Goal: Task Accomplishment & Management: Use online tool/utility

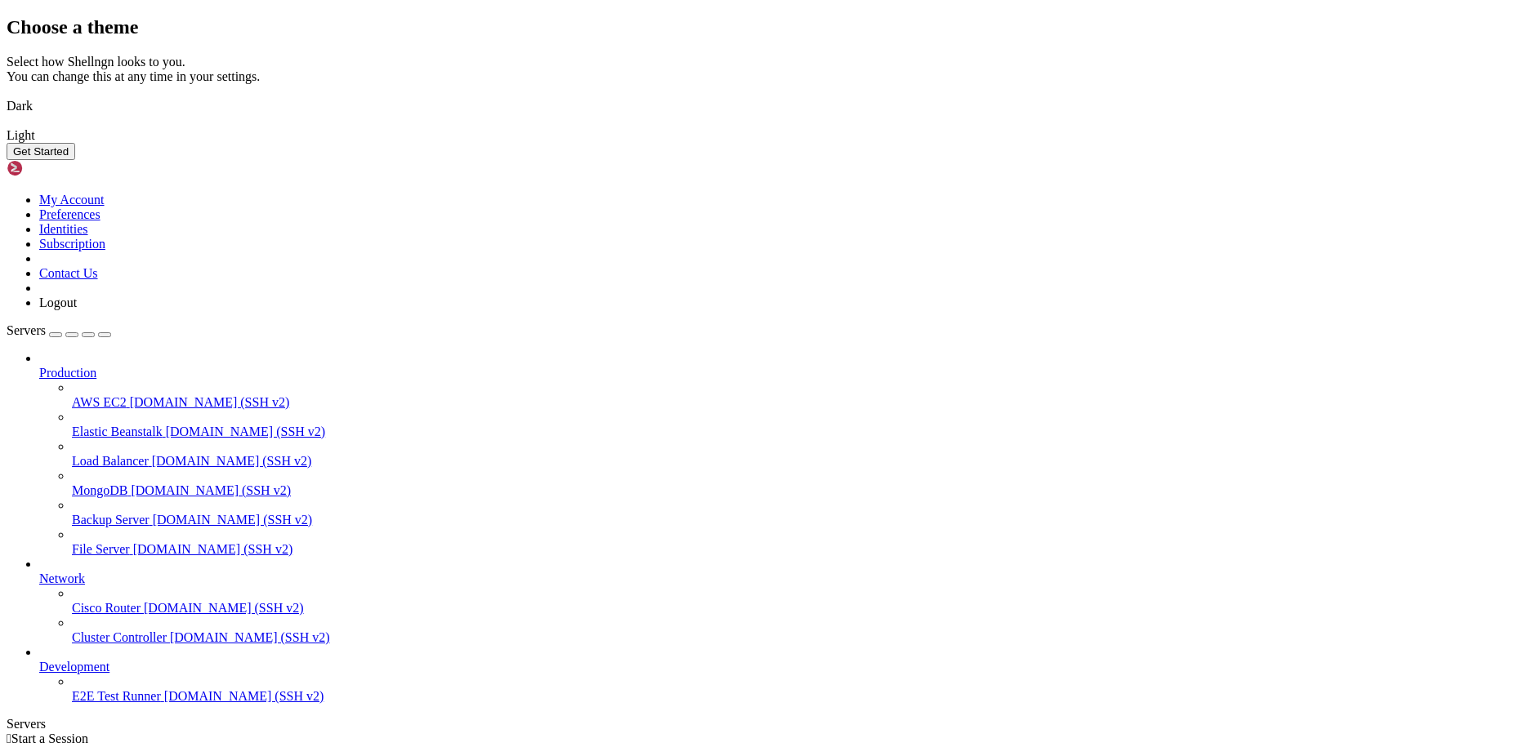
click at [7, 96] on img at bounding box center [7, 96] width 0 height 0
click at [75, 160] on button "Get Started" at bounding box center [41, 151] width 69 height 17
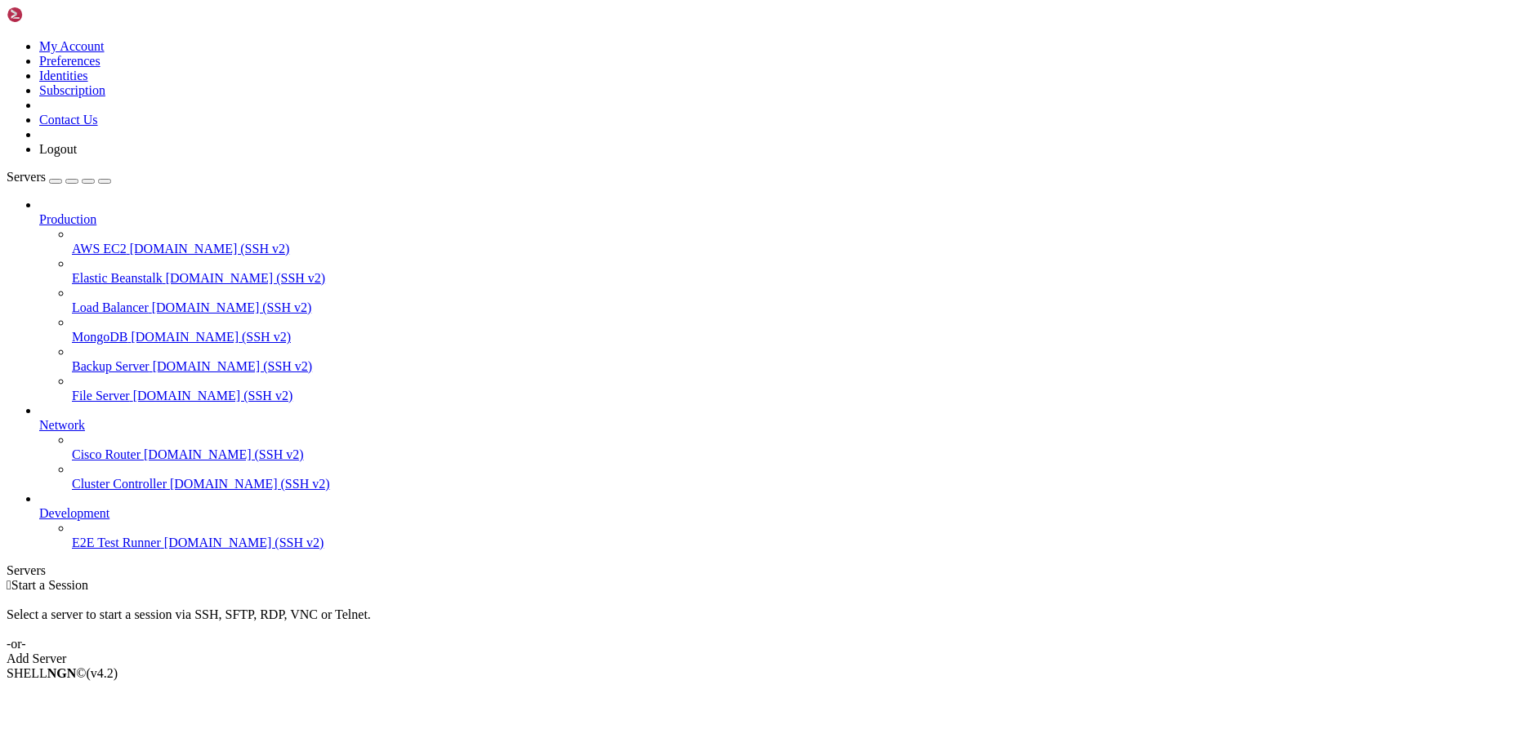
click at [840, 652] on div "Add Server" at bounding box center [764, 659] width 1514 height 15
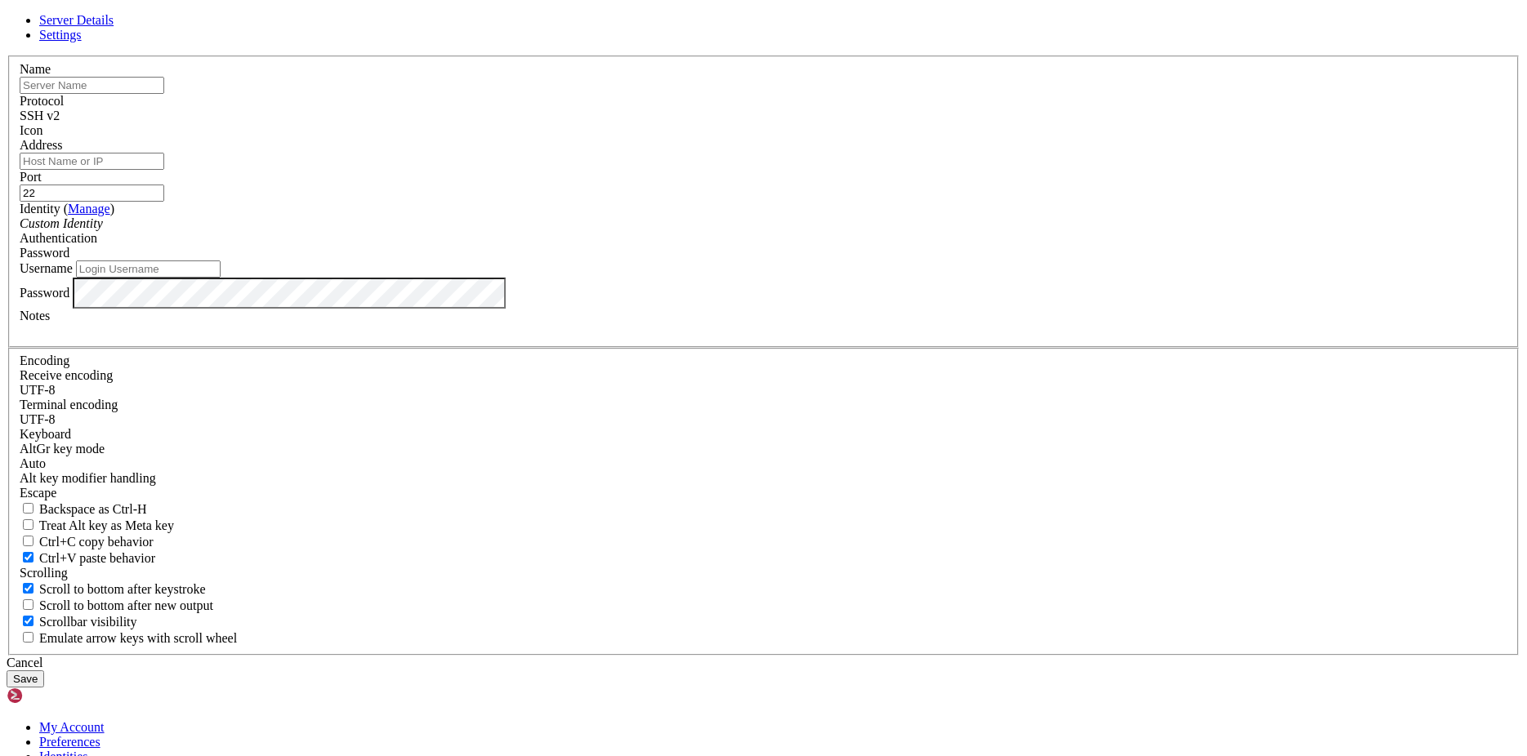
click at [164, 94] on input "text" at bounding box center [92, 85] width 145 height 17
click at [626, 28] on li "Server Details" at bounding box center [779, 20] width 1481 height 15
click at [82, 42] on span "Settings" at bounding box center [60, 35] width 42 height 14
click at [114, 27] on span "Server Details" at bounding box center [76, 20] width 74 height 14
click at [164, 170] on input "Address" at bounding box center [92, 161] width 145 height 17
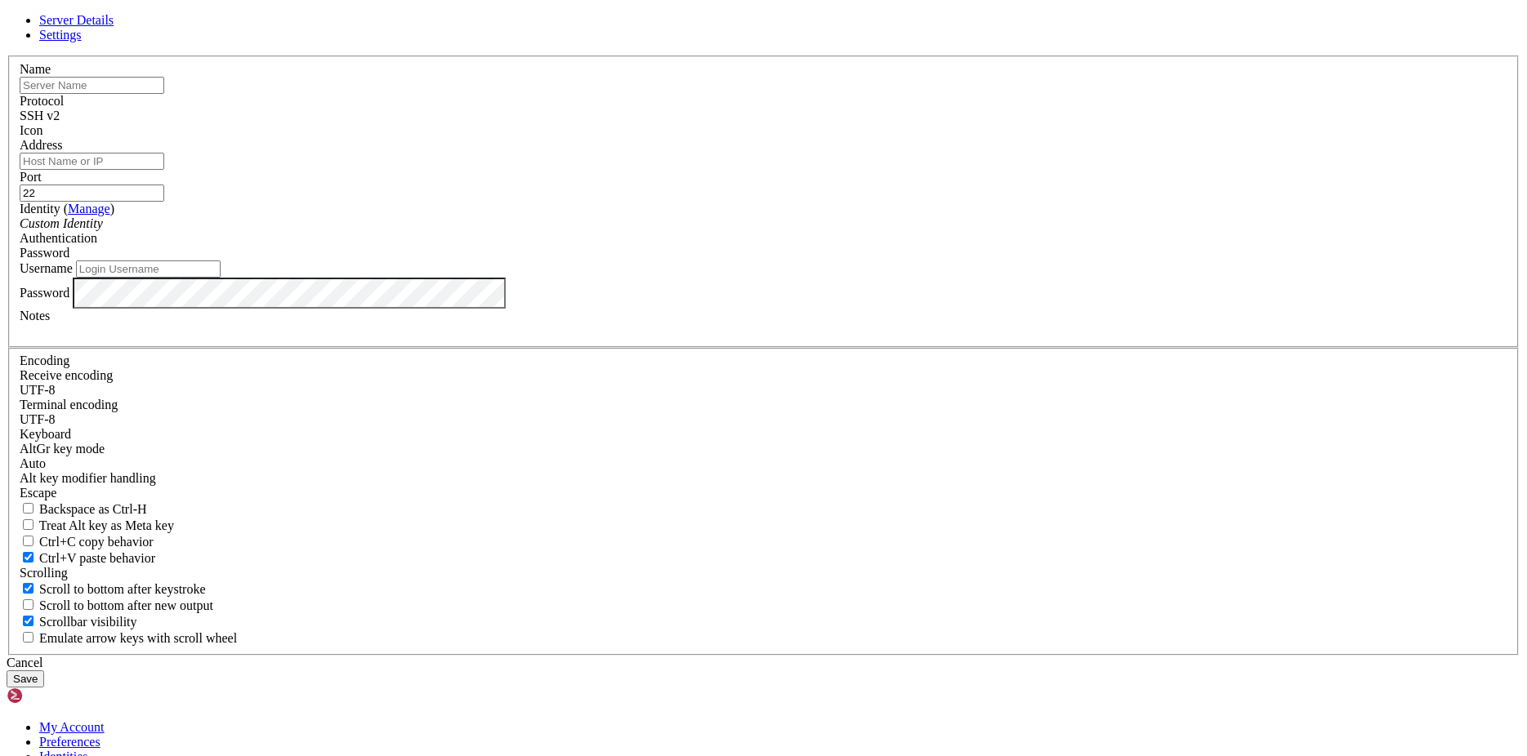
click at [164, 94] on input "text" at bounding box center [92, 85] width 145 height 17
click at [164, 170] on input "Address" at bounding box center [92, 161] width 145 height 17
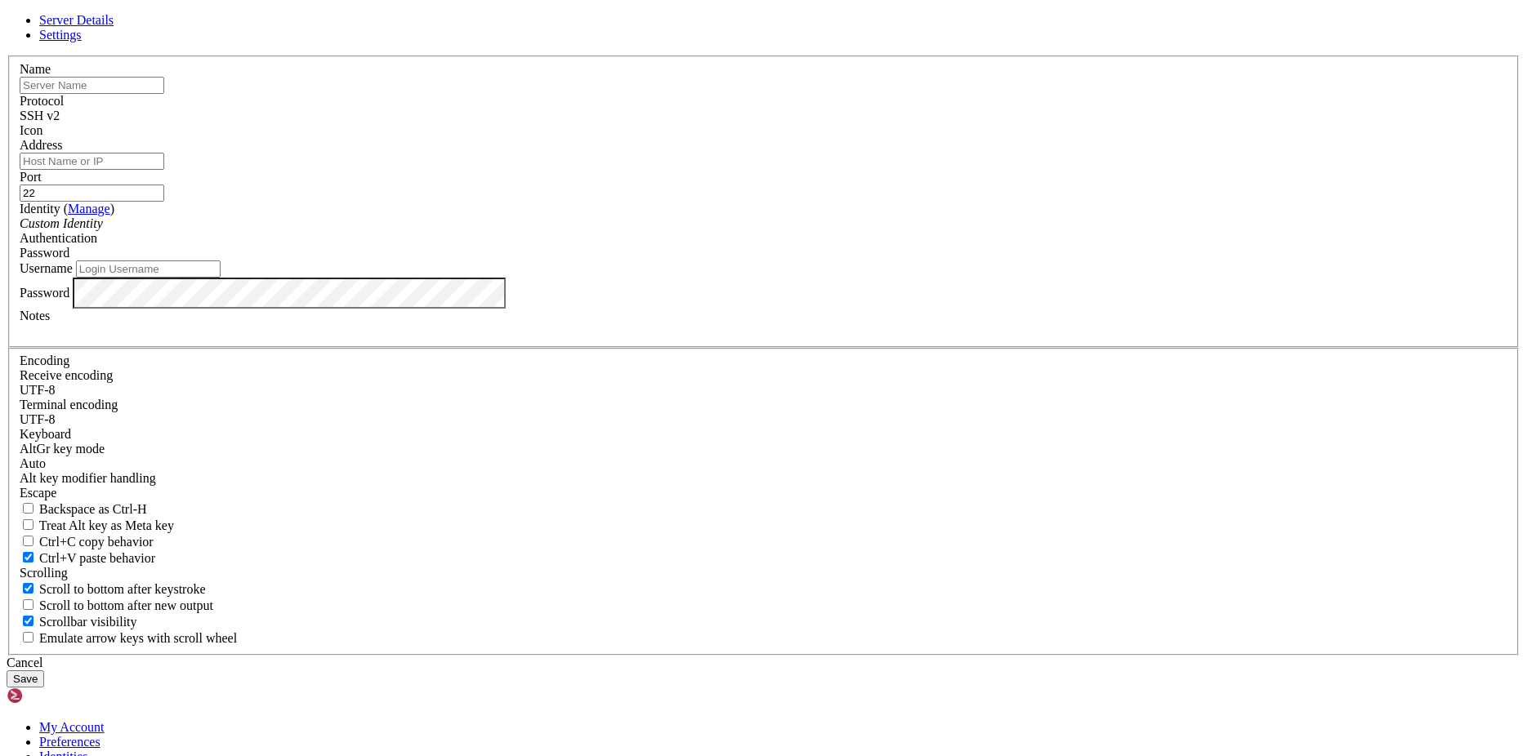
click at [897, 261] on div "Password" at bounding box center [763, 253] width 1487 height 15
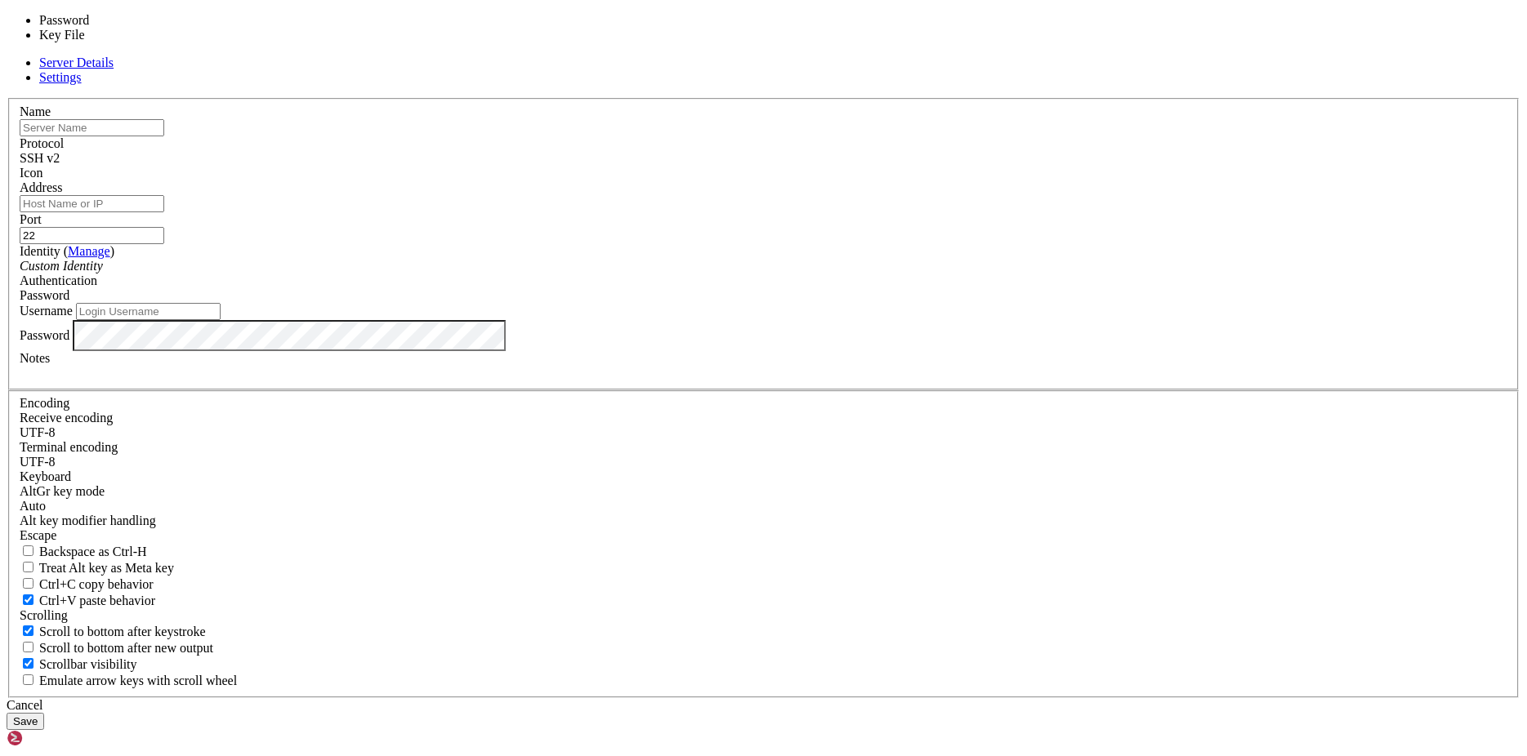
click at [897, 303] on div "Password" at bounding box center [763, 295] width 1487 height 15
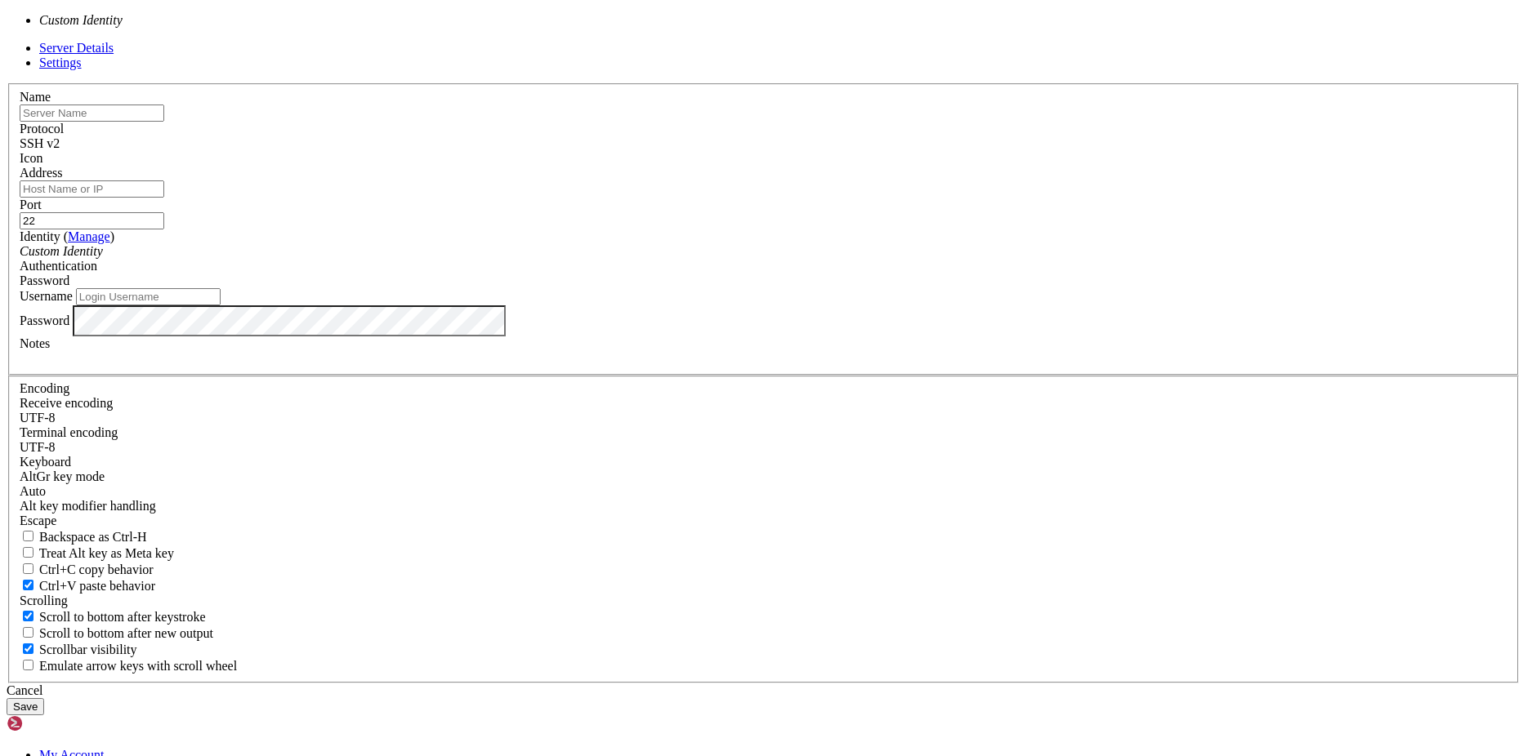
click at [663, 259] on div "Custom Identity" at bounding box center [763, 251] width 1487 height 15
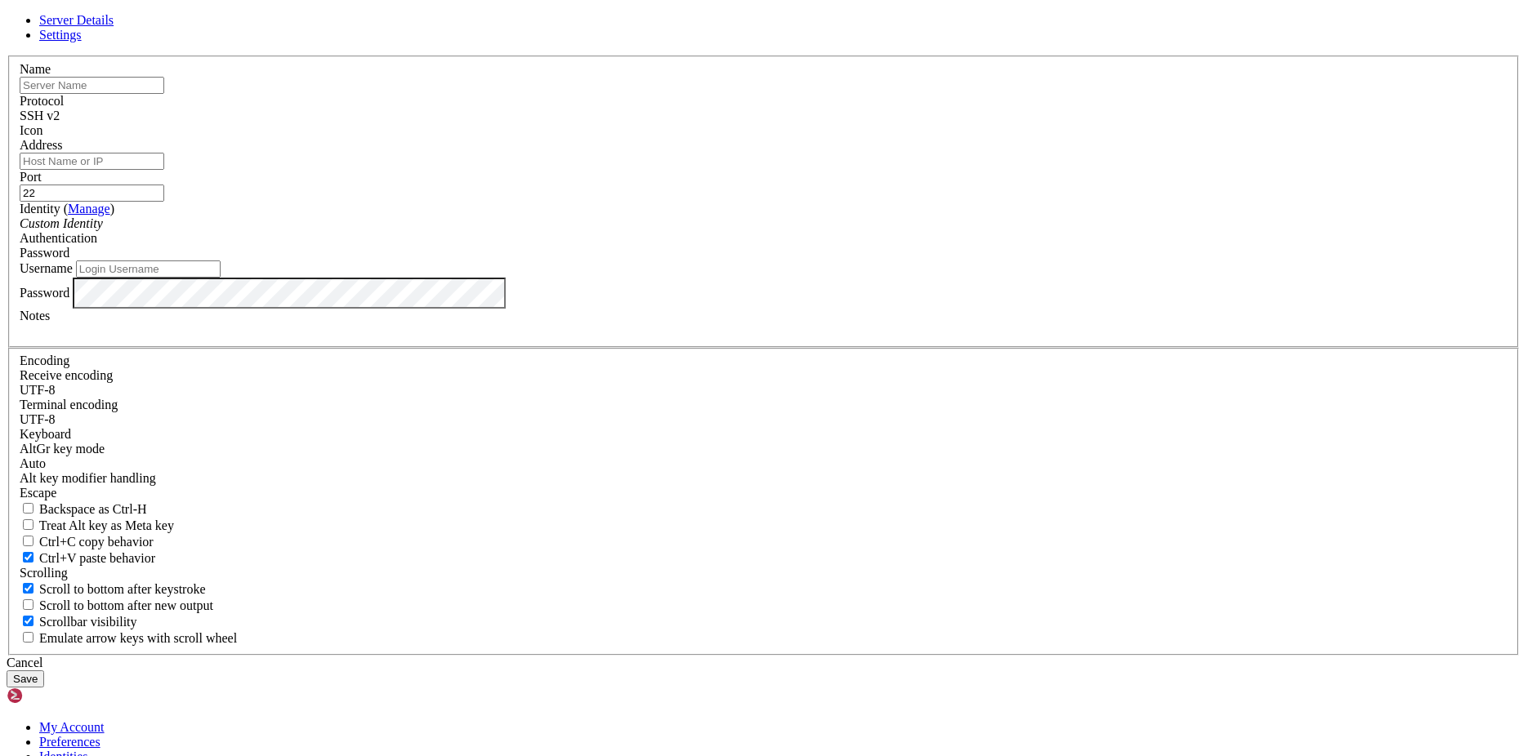
click at [663, 231] on div "Custom Identity" at bounding box center [763, 223] width 1487 height 15
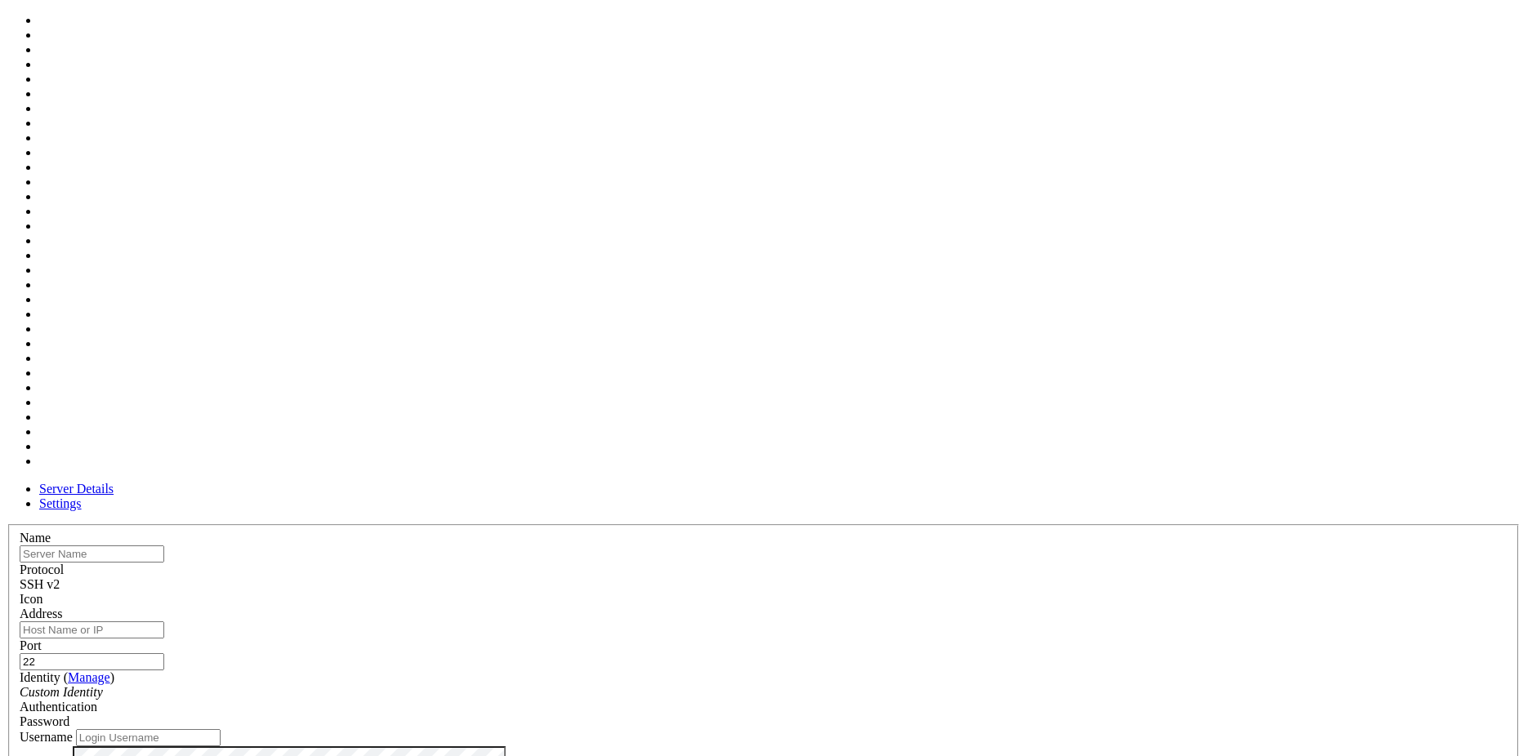
click at [958, 607] on div at bounding box center [763, 607] width 1487 height 0
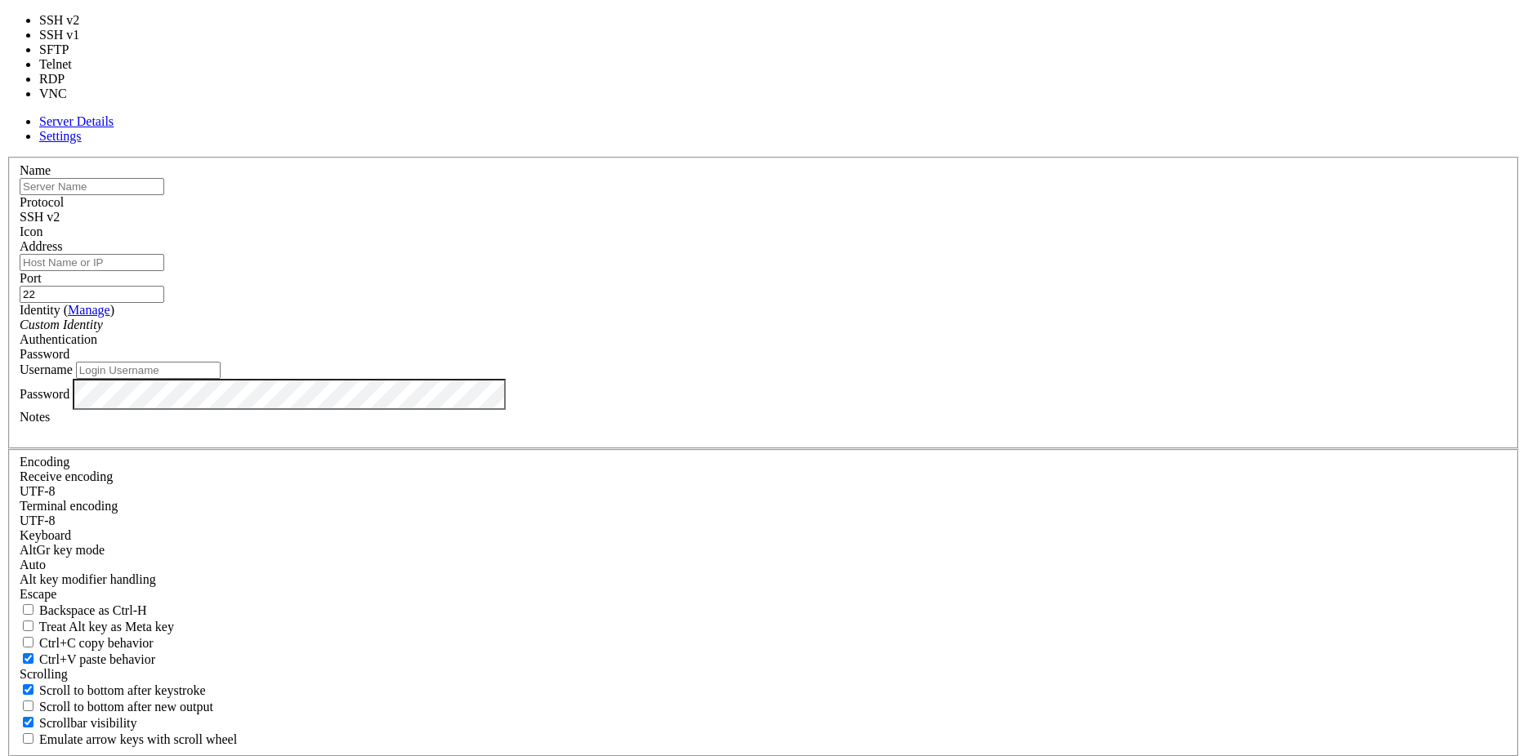
click at [874, 225] on div "SSH v2" at bounding box center [763, 217] width 1487 height 15
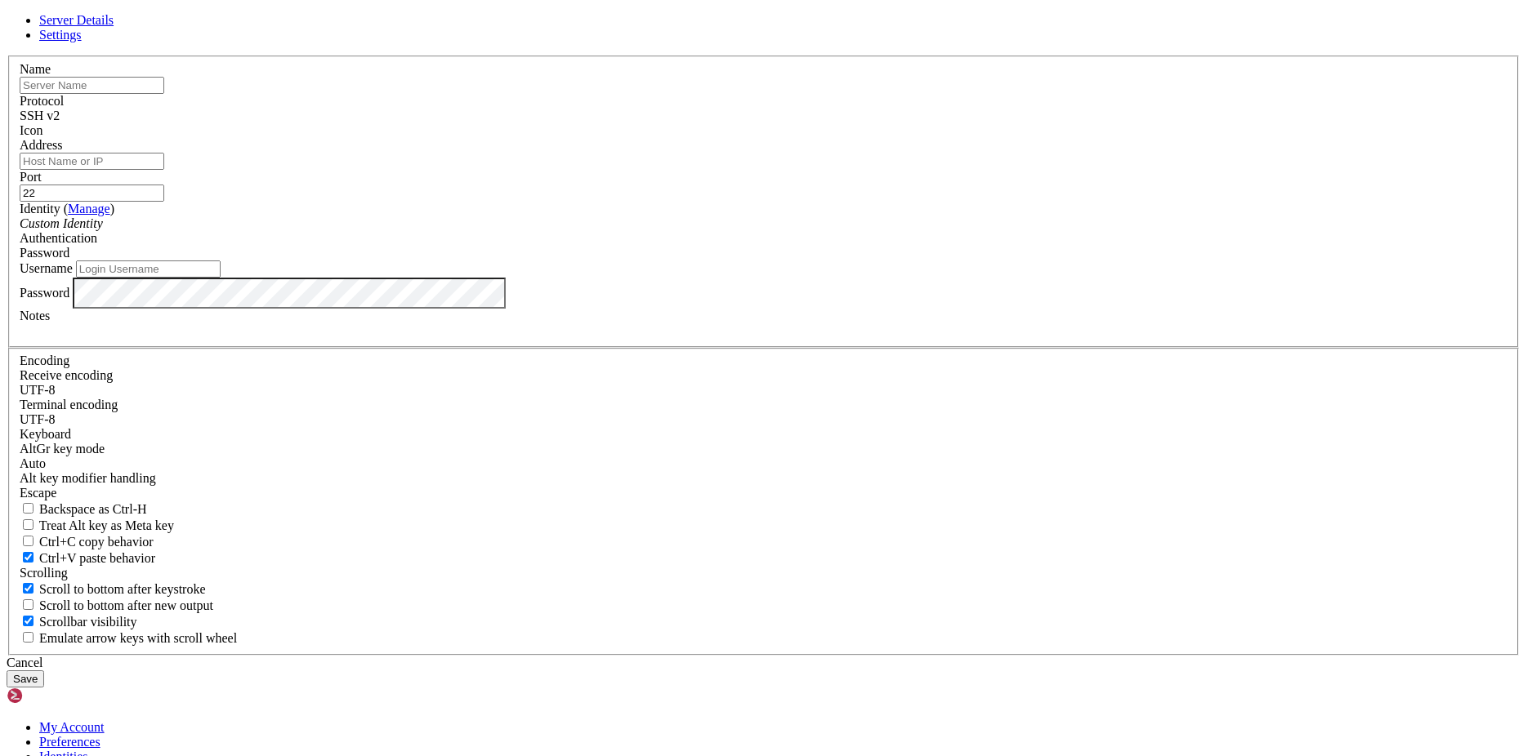
click at [874, 123] on div "SSH v2" at bounding box center [763, 116] width 1487 height 15
click at [164, 94] on input "text" at bounding box center [92, 85] width 145 height 17
click at [860, 656] on div "Cancel" at bounding box center [764, 663] width 1514 height 15
